Goal: Check status: Check status

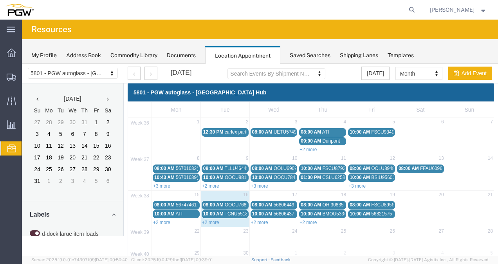
click at [227, 202] on span "OOCU7685480" at bounding box center [241, 204] width 32 height 5
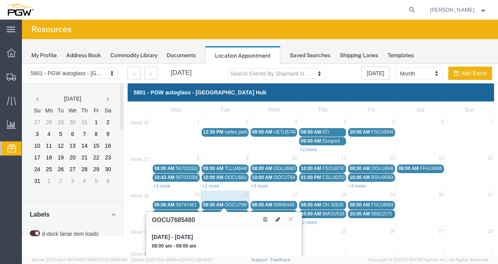
click at [182, 218] on h3 "OOCU7685480" at bounding box center [173, 219] width 43 height 7
copy h3 "OOCU7685480"
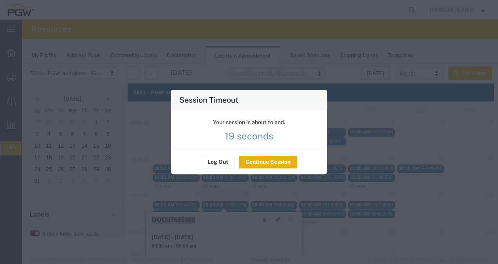
click at [267, 160] on button "Continue Session" at bounding box center [268, 162] width 58 height 13
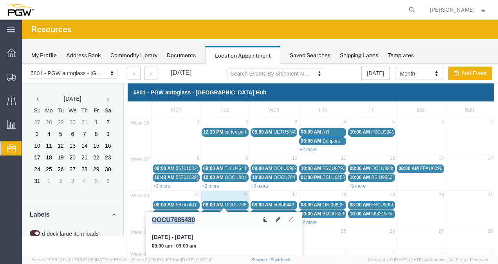
click at [287, 222] on button at bounding box center [290, 218] width 11 height 7
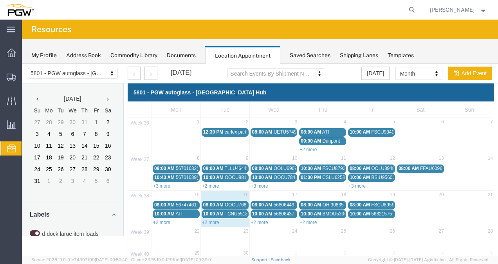
click at [216, 219] on link "+2 more" at bounding box center [210, 221] width 17 height 5
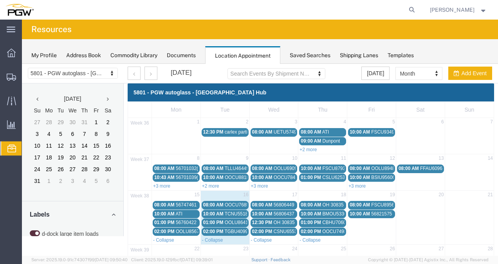
click at [219, 212] on span "10:00 AM" at bounding box center [213, 213] width 20 height 5
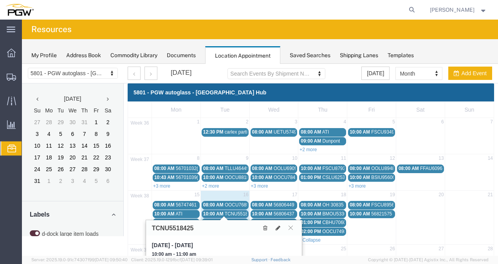
click at [183, 225] on h3 "TCNU5518425" at bounding box center [173, 228] width 42 height 7
copy h3 "TCNU5518425"
